Goal: Obtain resource: Download file/media

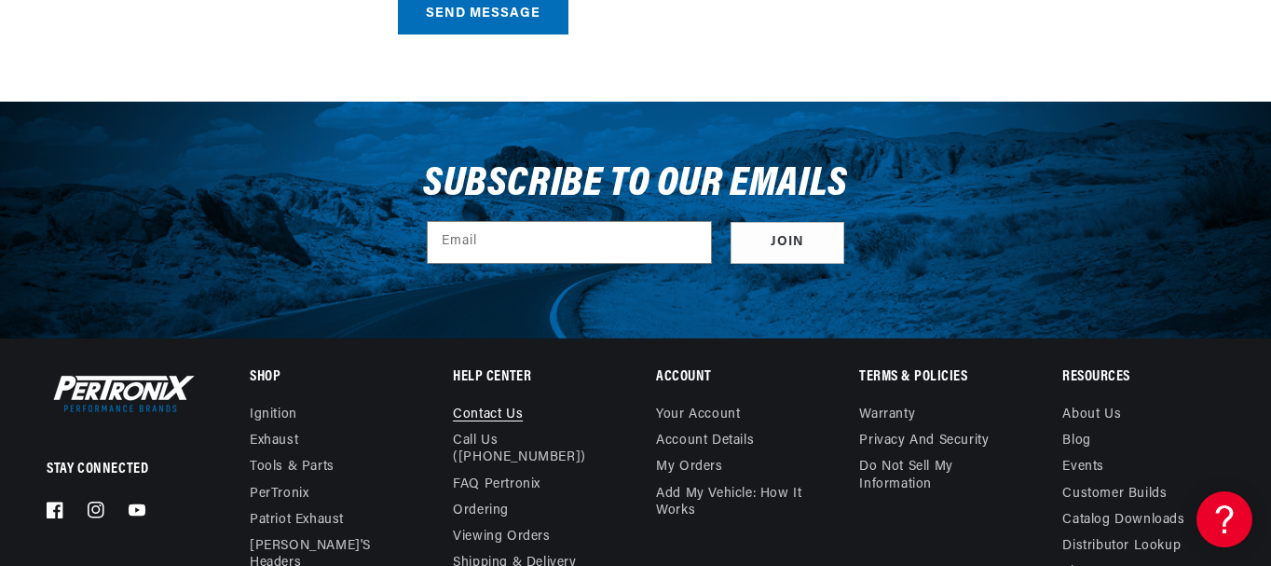
scroll to position [1025, 0]
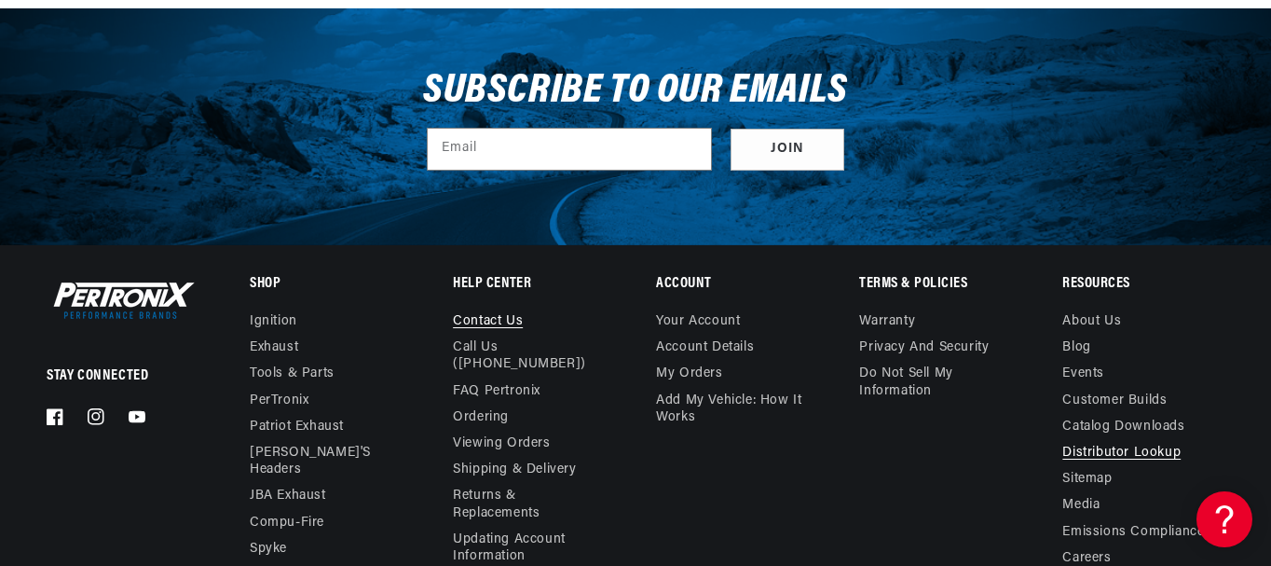
click at [1093, 448] on link "Distributor Lookup" at bounding box center [1121, 453] width 118 height 26
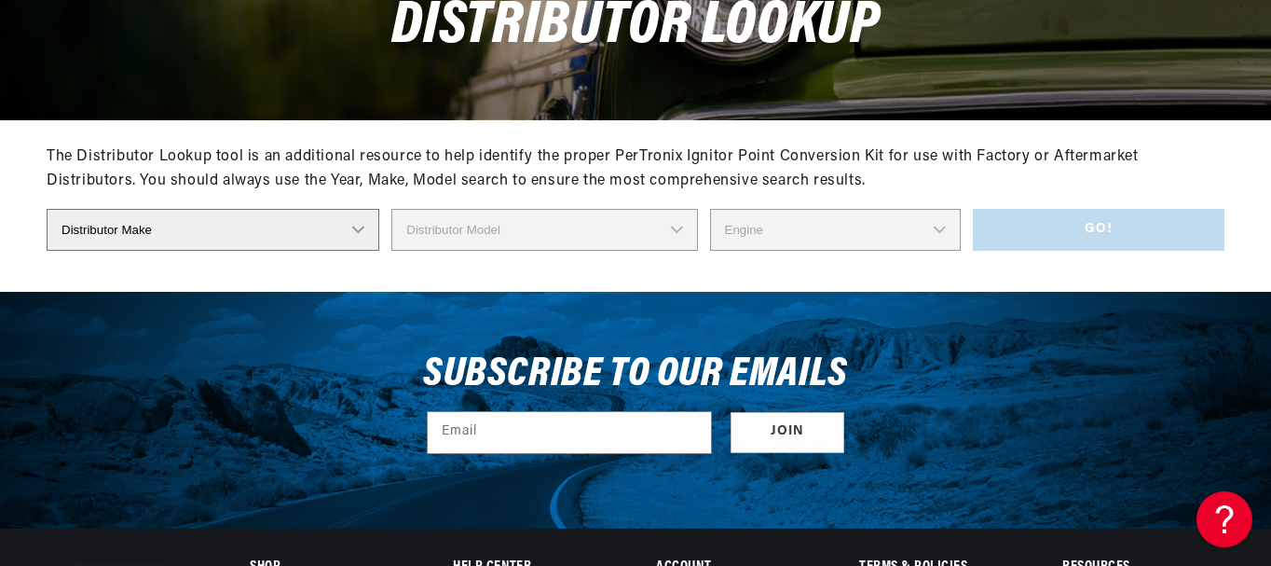
click at [354, 230] on select "Distributor Make Accel [PERSON_NAME] Autolite Bosch Century Chrysler Clark Colt…" at bounding box center [213, 230] width 333 height 42
select select "Delco"
click at [47, 209] on select "Distributor Make Accel Aldon Autolite Bosch Century Chrysler Clark Colt Contine…" at bounding box center [213, 230] width 333 height 42
click at [673, 224] on select "Distributor Model 660 661 663 4145 6490 30137 91415 383581 384258 795329 980156…" at bounding box center [544, 230] width 306 height 42
select select "1110363"
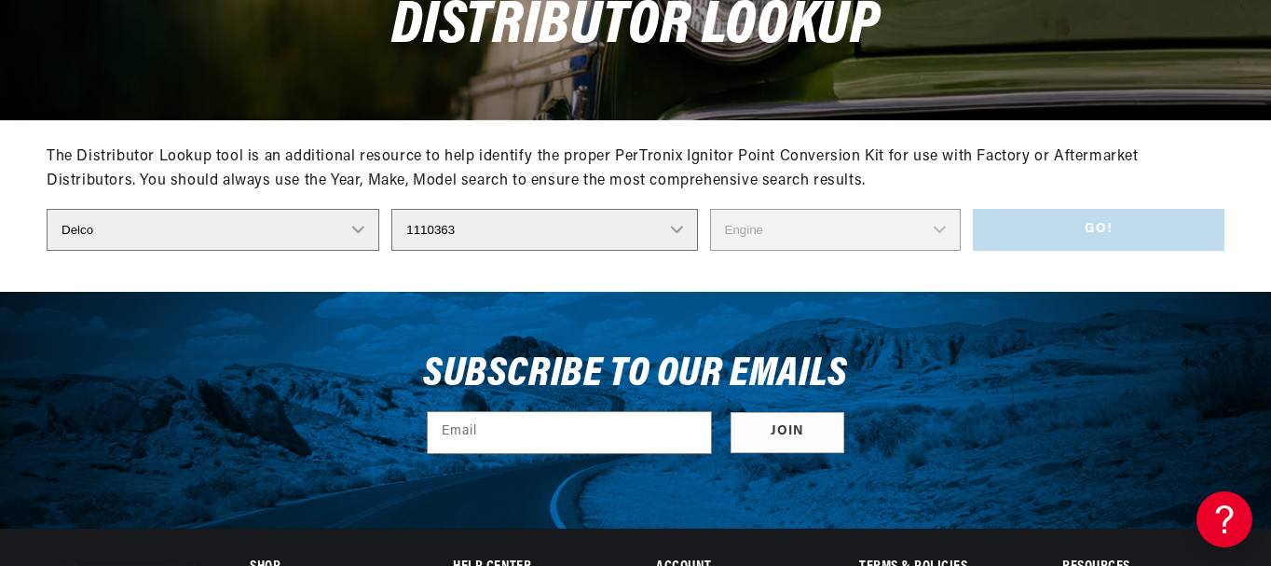
click at [391, 209] on select "Distributor Model 660 661 663 4145 6490 30137 91415 383581 384258 795329 980156…" at bounding box center [544, 230] width 306 height 42
click at [945, 236] on select "Engine 6" at bounding box center [835, 230] width 251 height 42
select select "6"
click at [710, 209] on select "Engine 6" at bounding box center [835, 230] width 251 height 42
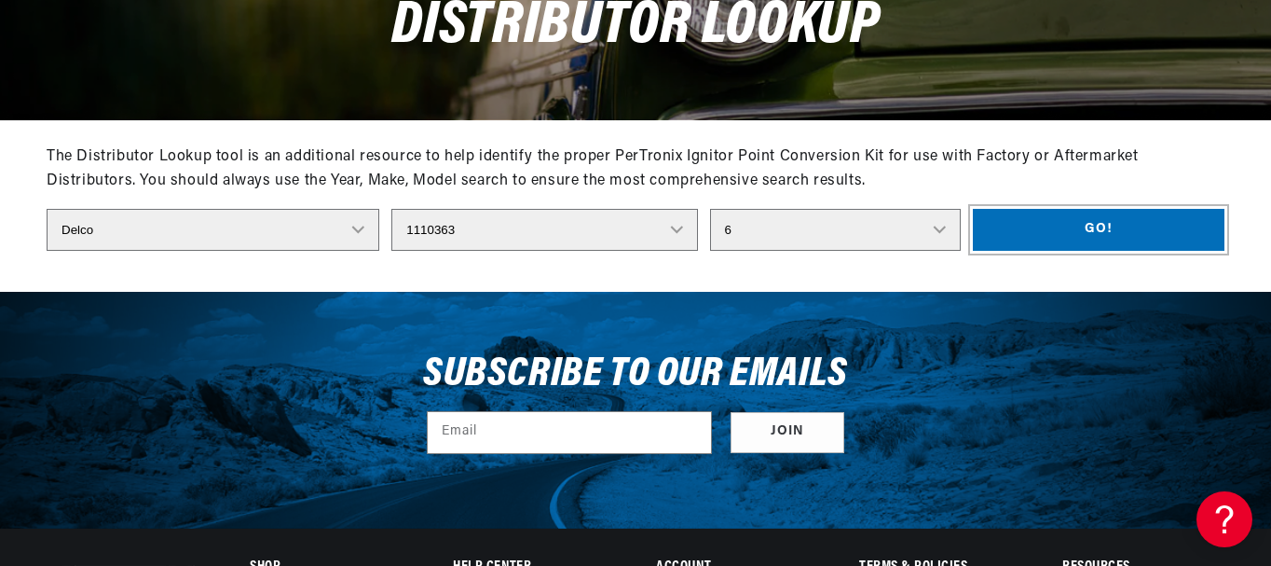
click at [1139, 224] on button "Go!" at bounding box center [1099, 230] width 252 height 42
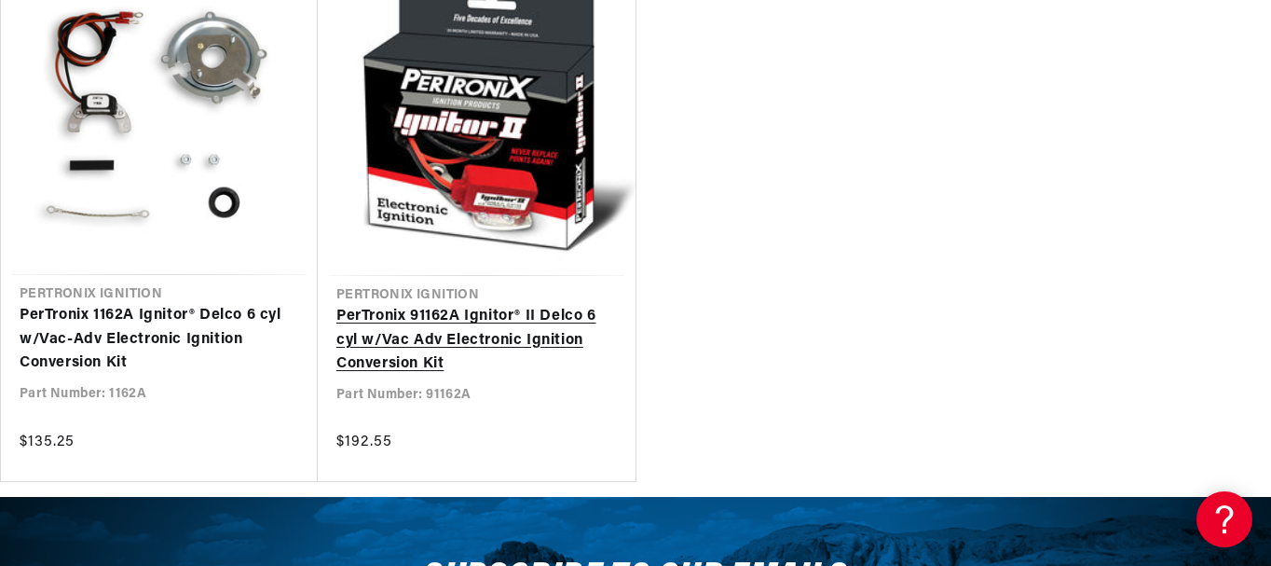
scroll to position [0, 696]
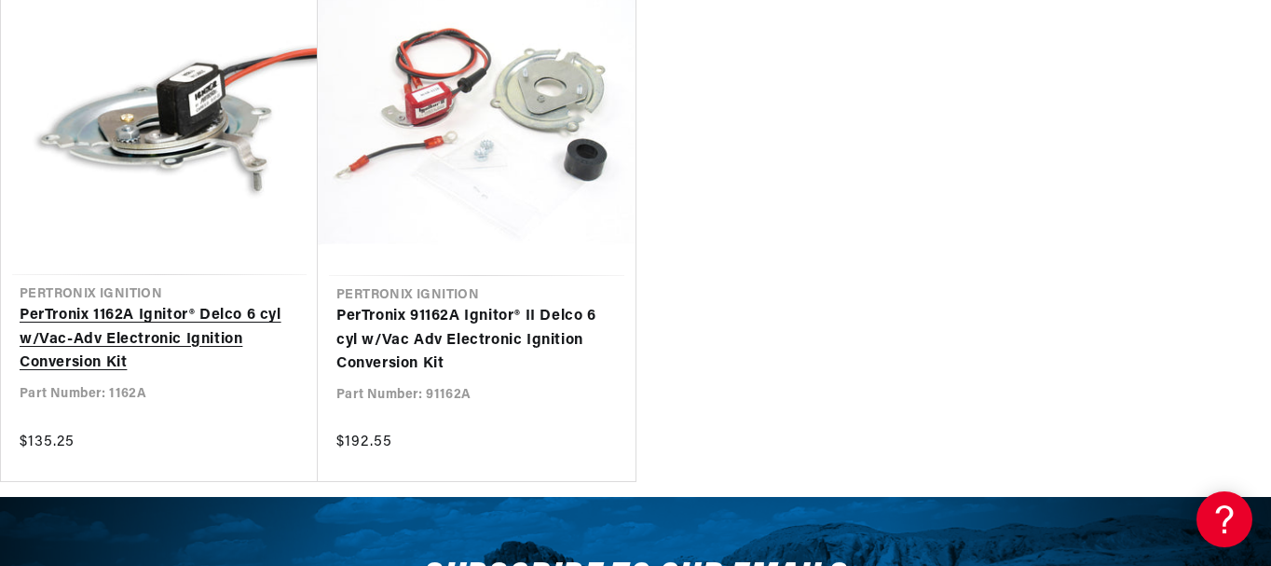
click at [172, 304] on link "PerTronix 1162A Ignitor® Delco 6 cyl w/Vac-Adv Electronic Ignition Conversion K…" at bounding box center [160, 340] width 280 height 72
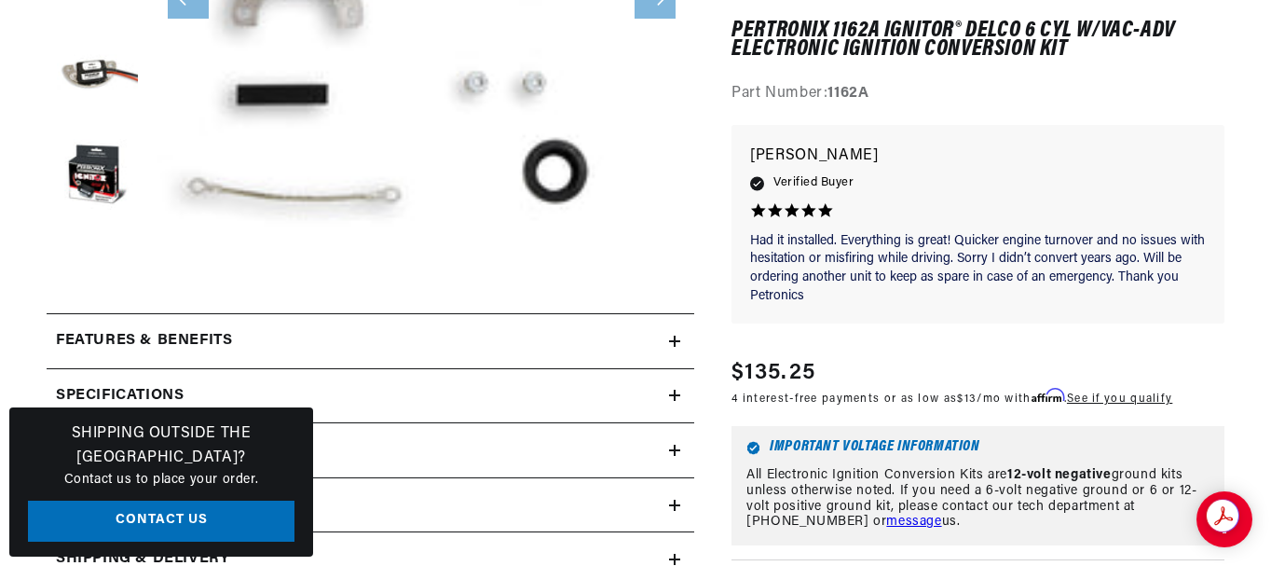
click at [672, 393] on icon at bounding box center [674, 395] width 11 height 11
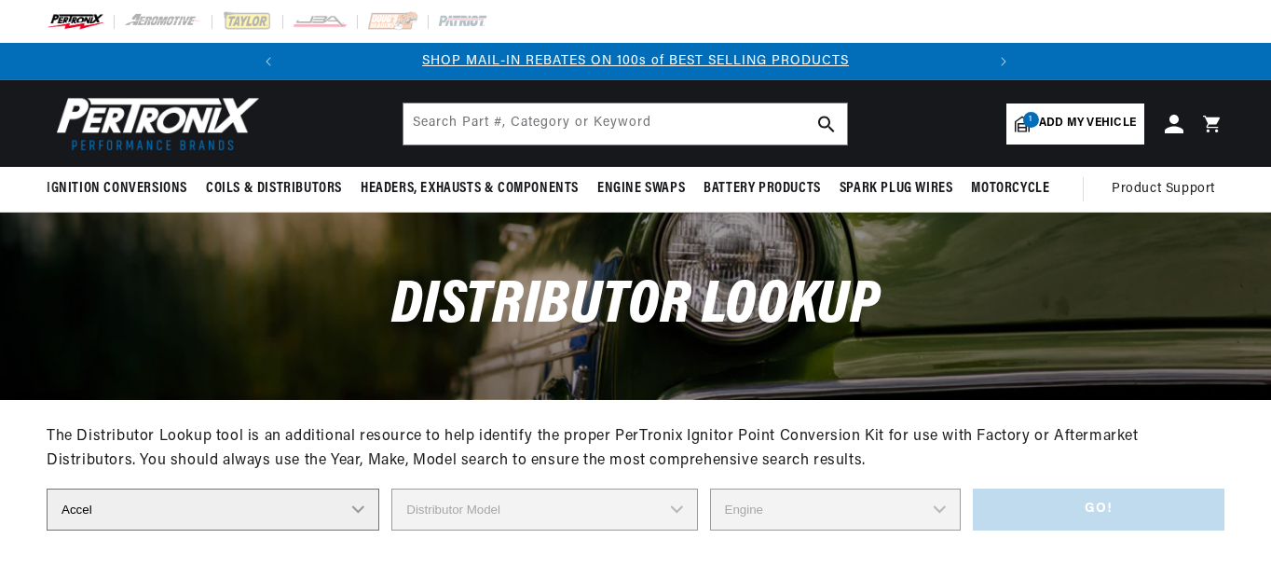
select select "Accel"
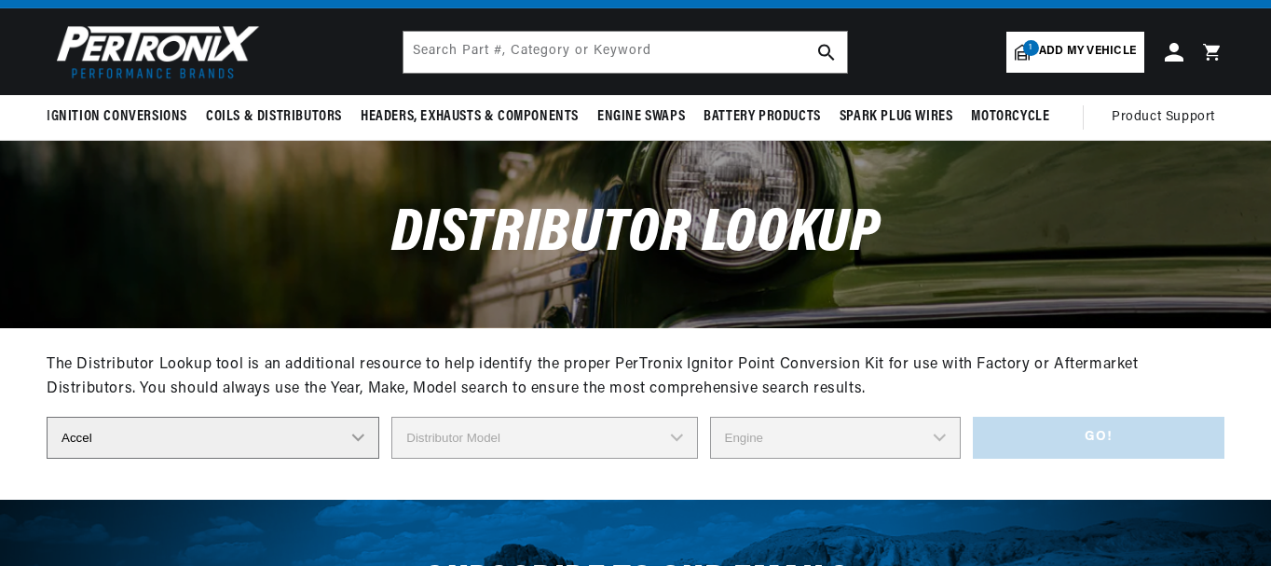
scroll to position [53, 0]
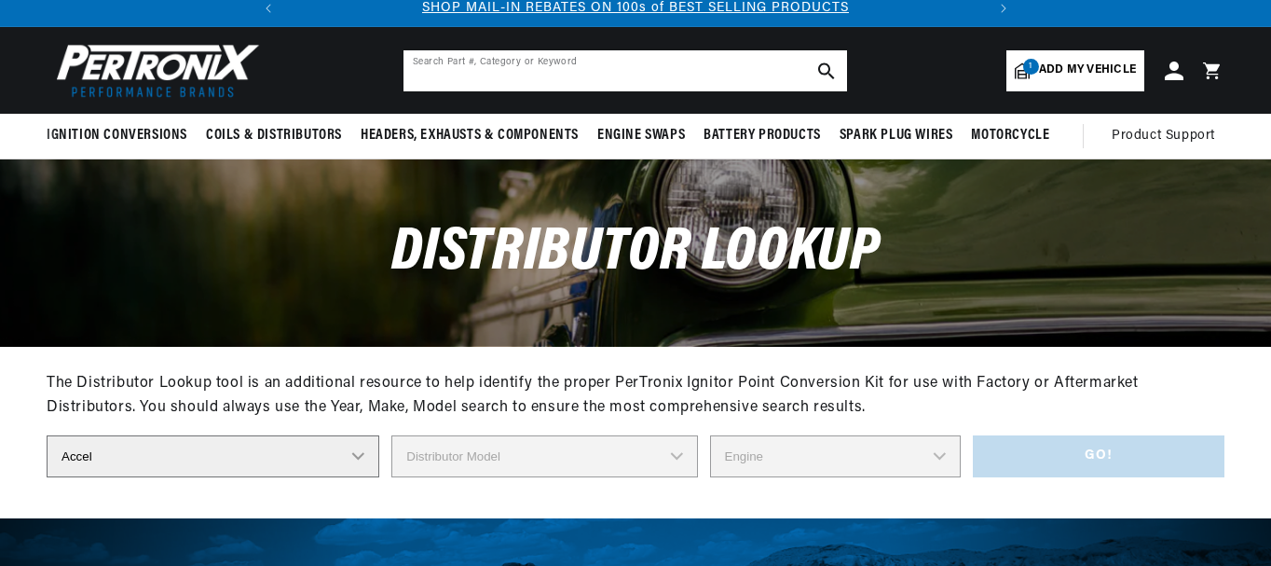
click at [529, 68] on input "text" at bounding box center [626, 70] width 444 height 41
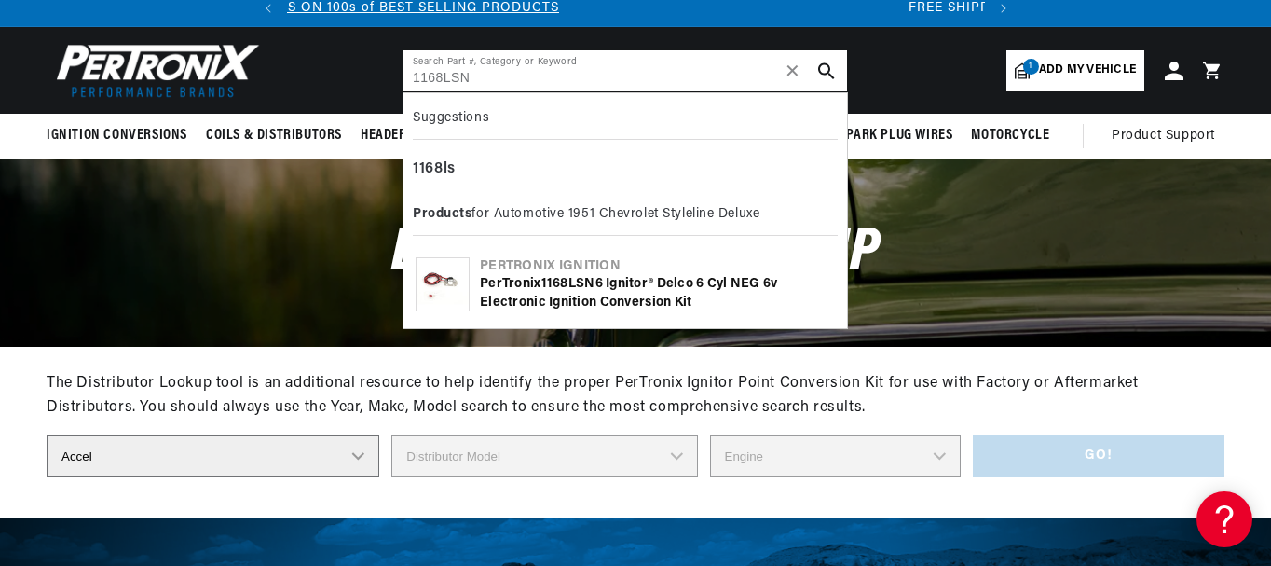
scroll to position [0, 0]
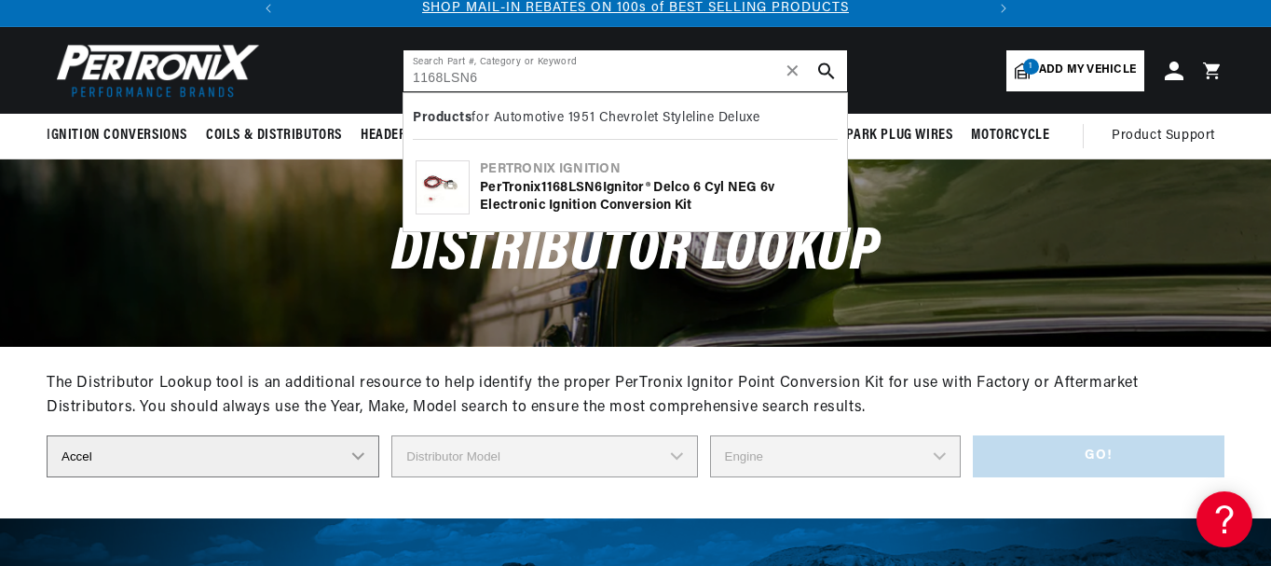
type input "1168LSN6"
click at [568, 199] on div "PerTronix 1168LSN6 Ignitor® Delco 6 cyl NEG 6v Electronic Ignition Conversion K…" at bounding box center [657, 197] width 355 height 36
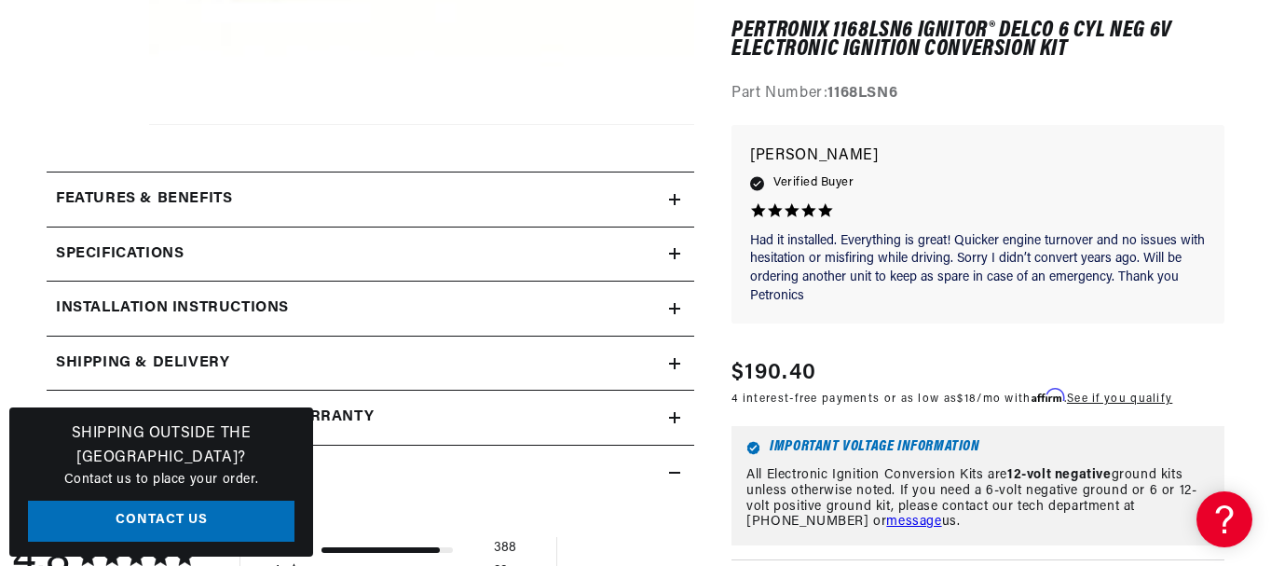
scroll to position [745, 0]
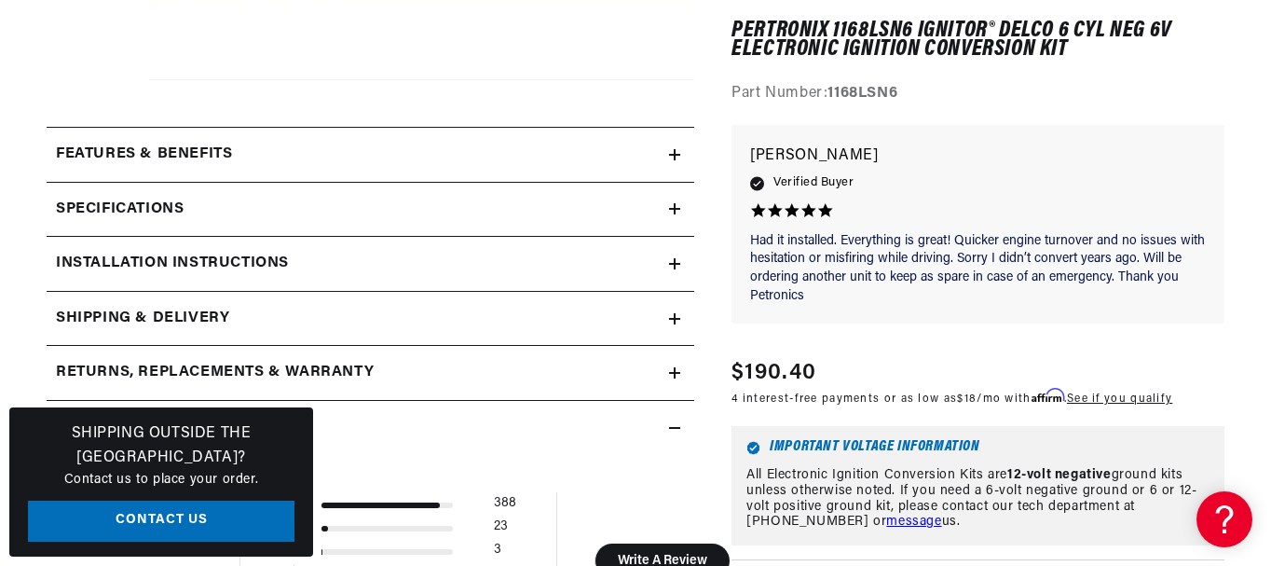
click at [670, 205] on icon at bounding box center [674, 208] width 11 height 11
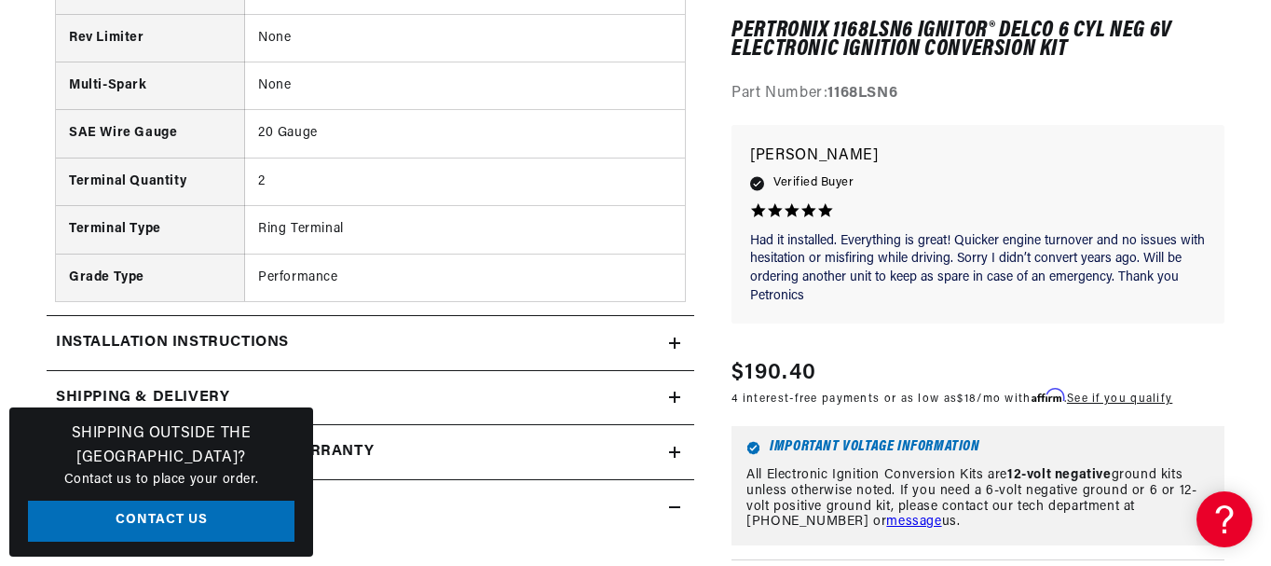
scroll to position [1491, 0]
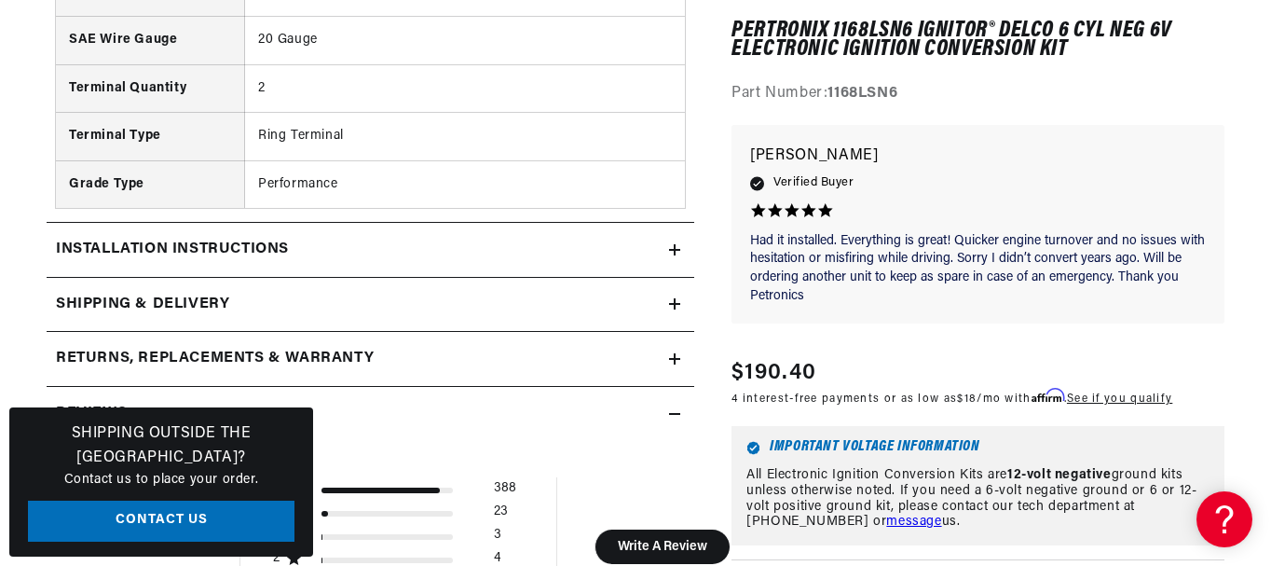
click at [677, 255] on summary "Installation instructions" at bounding box center [371, 250] width 648 height 54
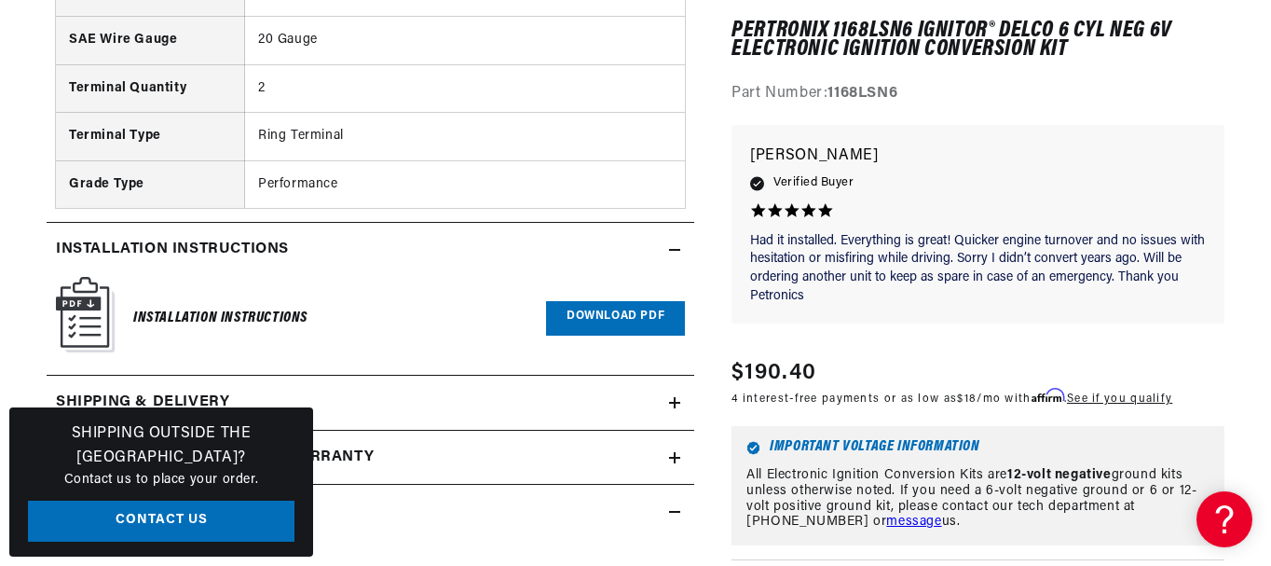
scroll to position [1584, 0]
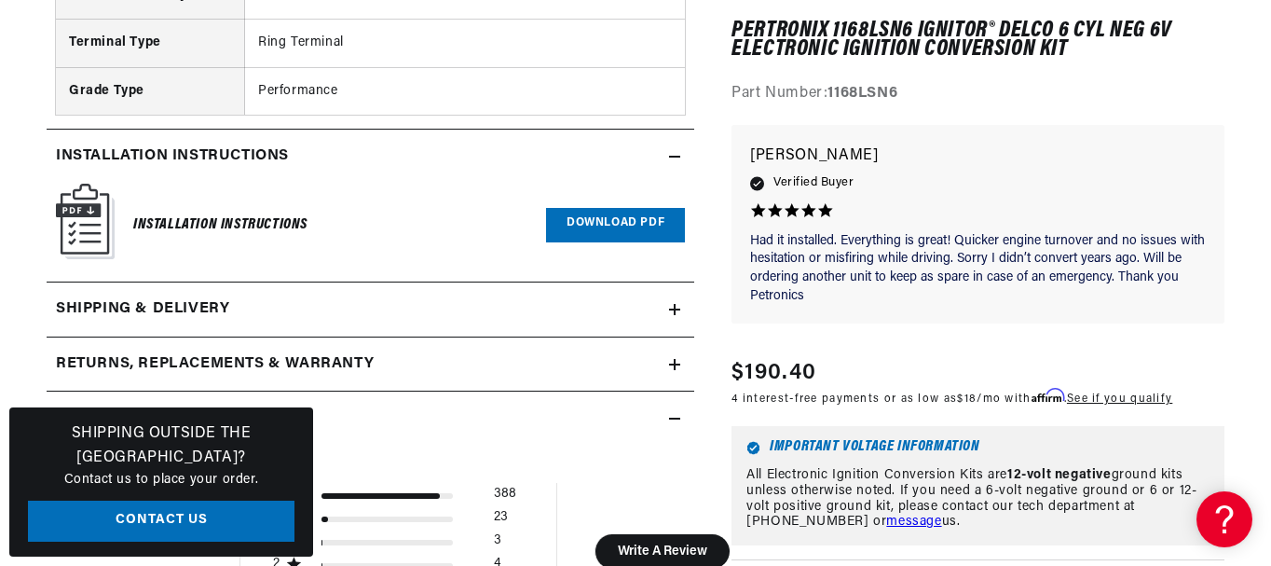
click at [573, 227] on link "Download PDF" at bounding box center [615, 225] width 139 height 34
